Goal: Browse casually: Explore the website without a specific task or goal

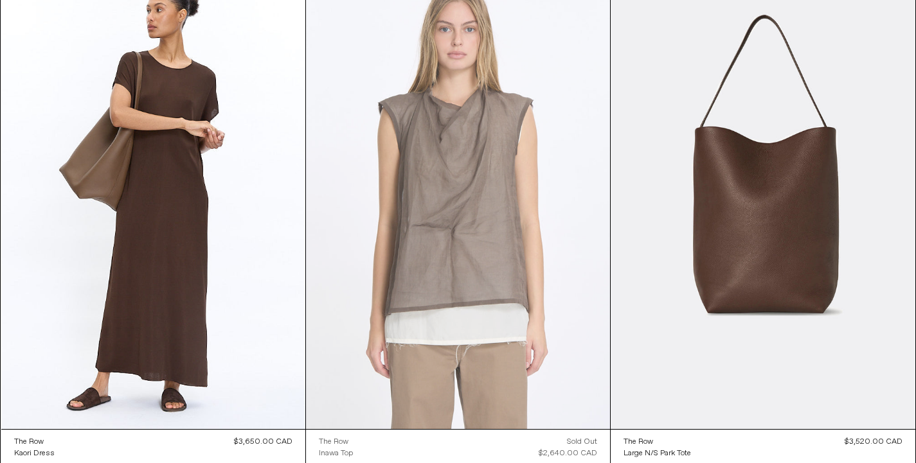
scroll to position [98, 0]
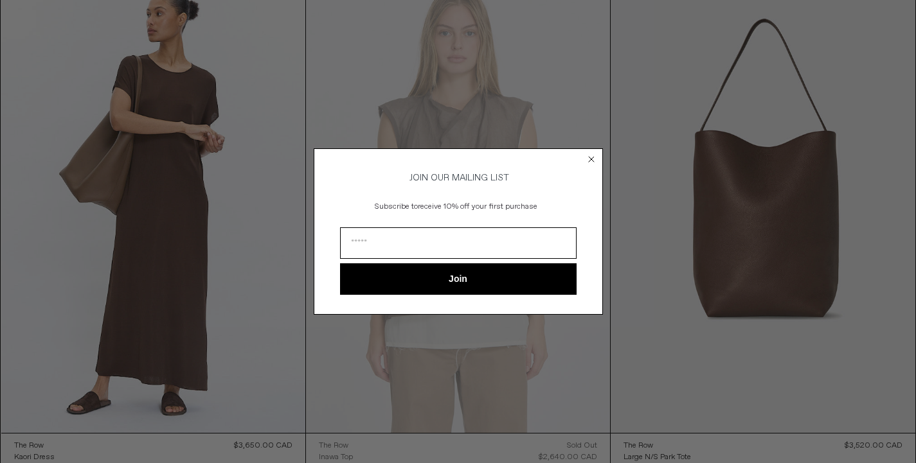
click at [592, 157] on icon "Close dialog" at bounding box center [591, 159] width 5 height 5
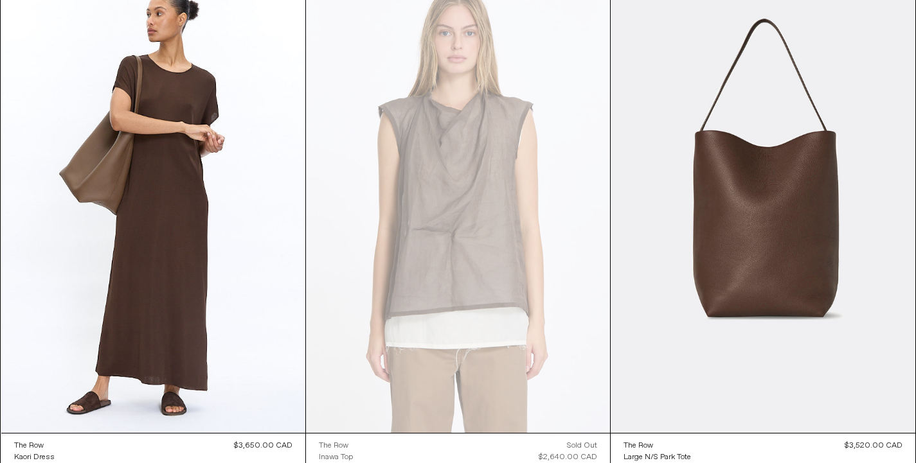
scroll to position [0, 0]
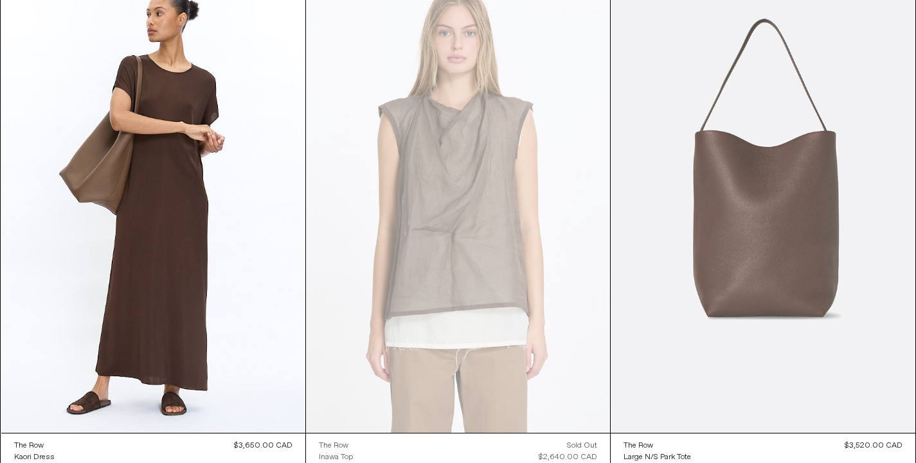
click at [767, 220] on at bounding box center [763, 205] width 304 height 456
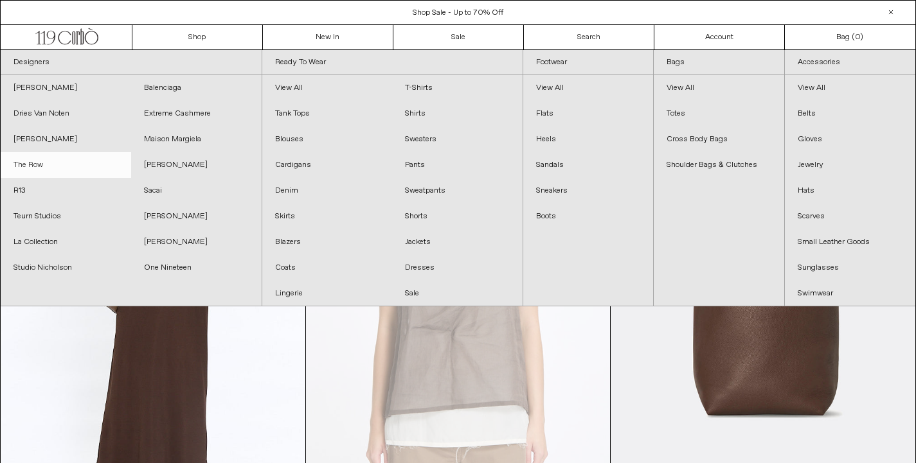
click at [36, 163] on link "The Row" at bounding box center [66, 165] width 130 height 26
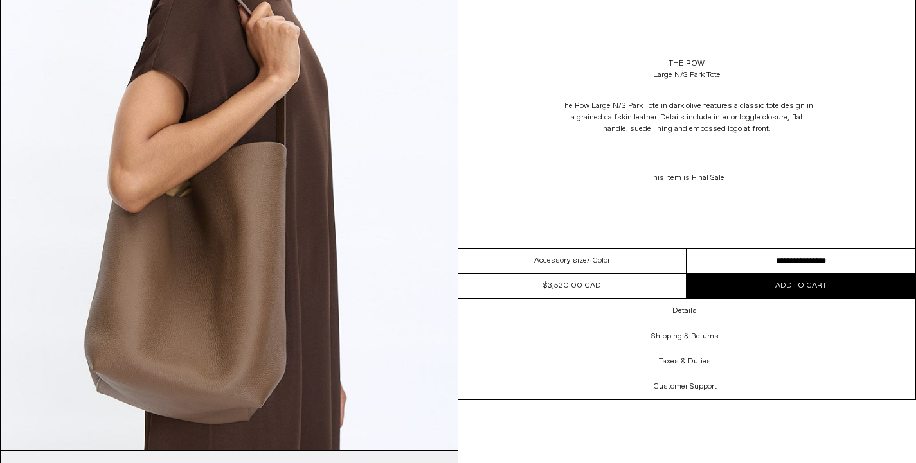
scroll to position [766, 0]
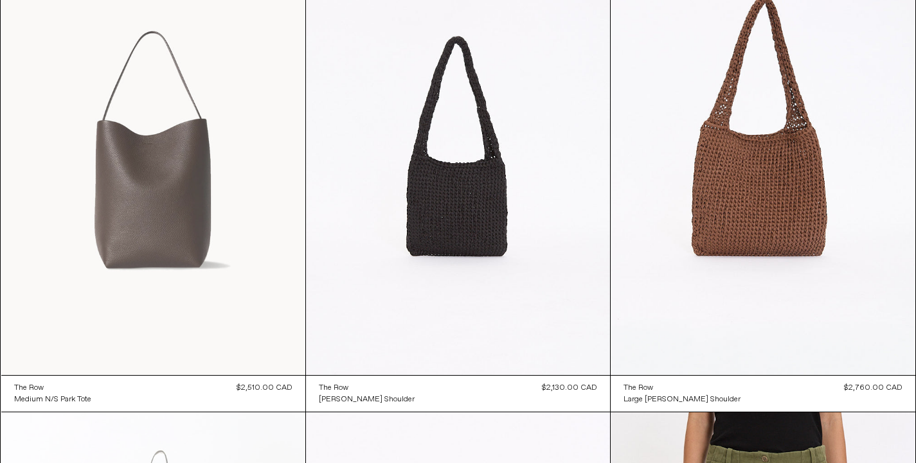
scroll to position [1638, 0]
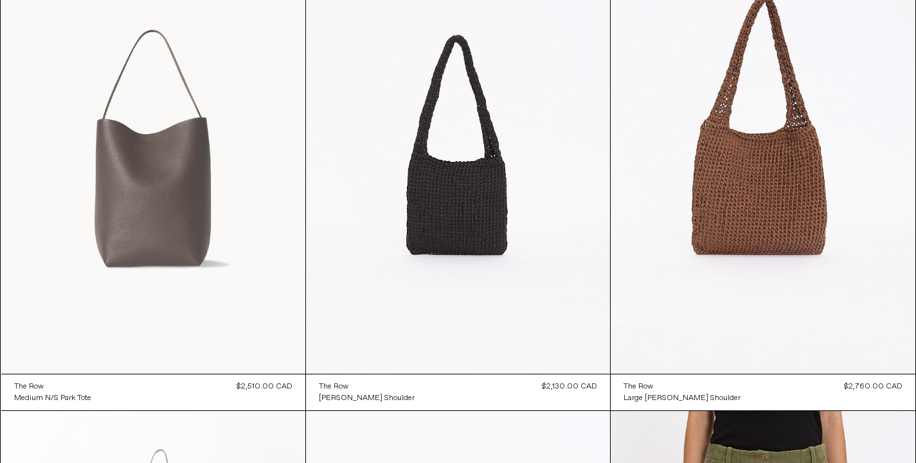
click at [155, 181] on at bounding box center [153, 146] width 304 height 456
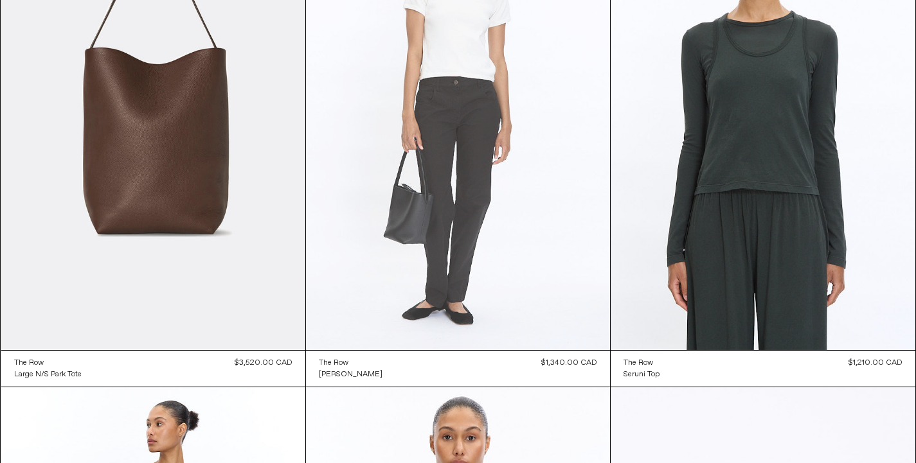
scroll to position [3142, 0]
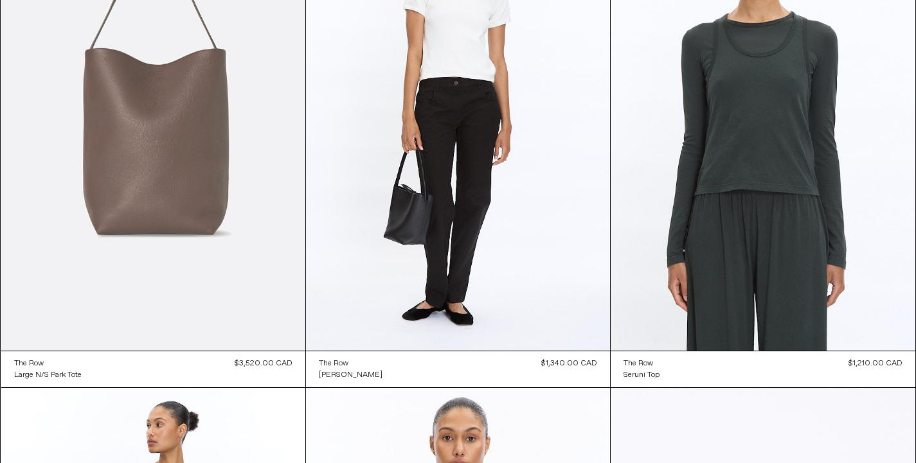
click at [197, 145] on at bounding box center [153, 123] width 304 height 456
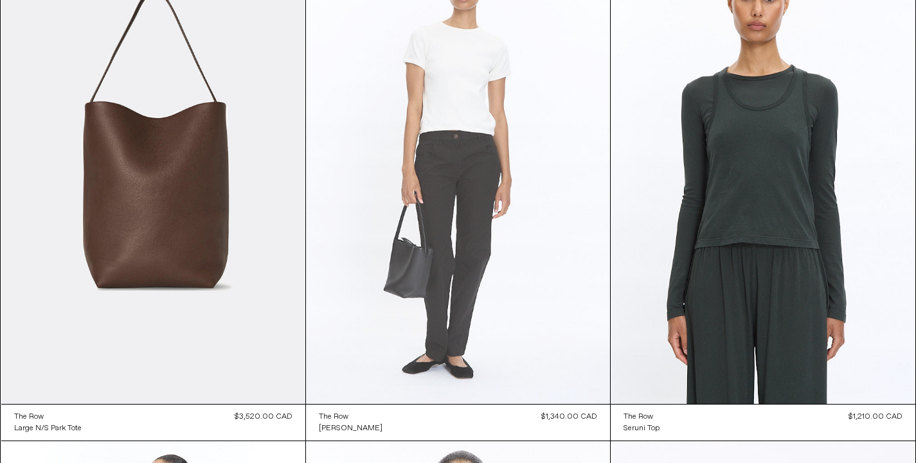
scroll to position [3088, 0]
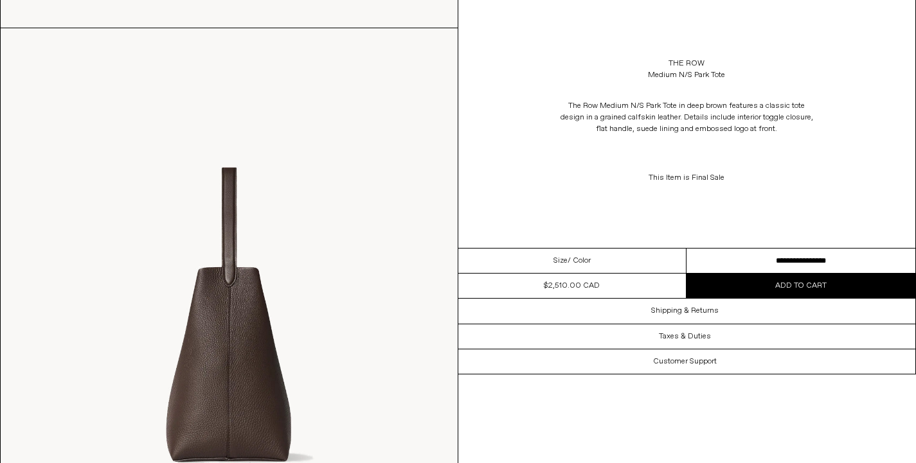
scroll to position [1116, 0]
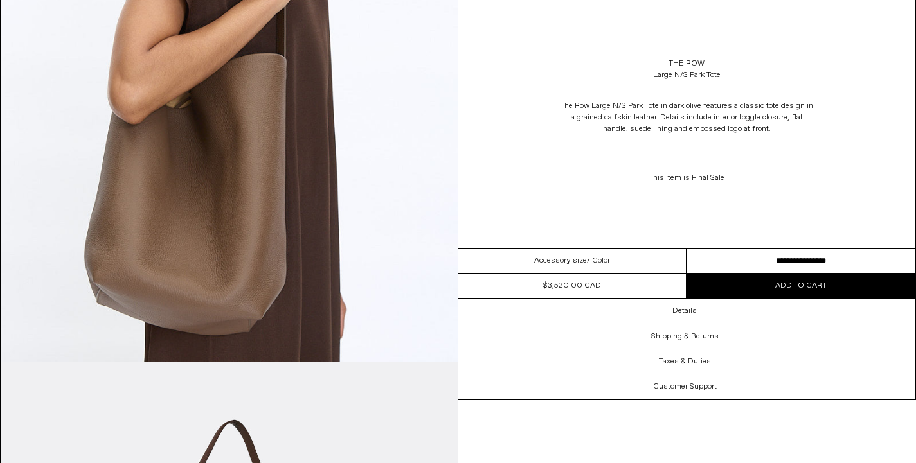
scroll to position [873, 0]
